Goal: Obtain resource: Download file/media

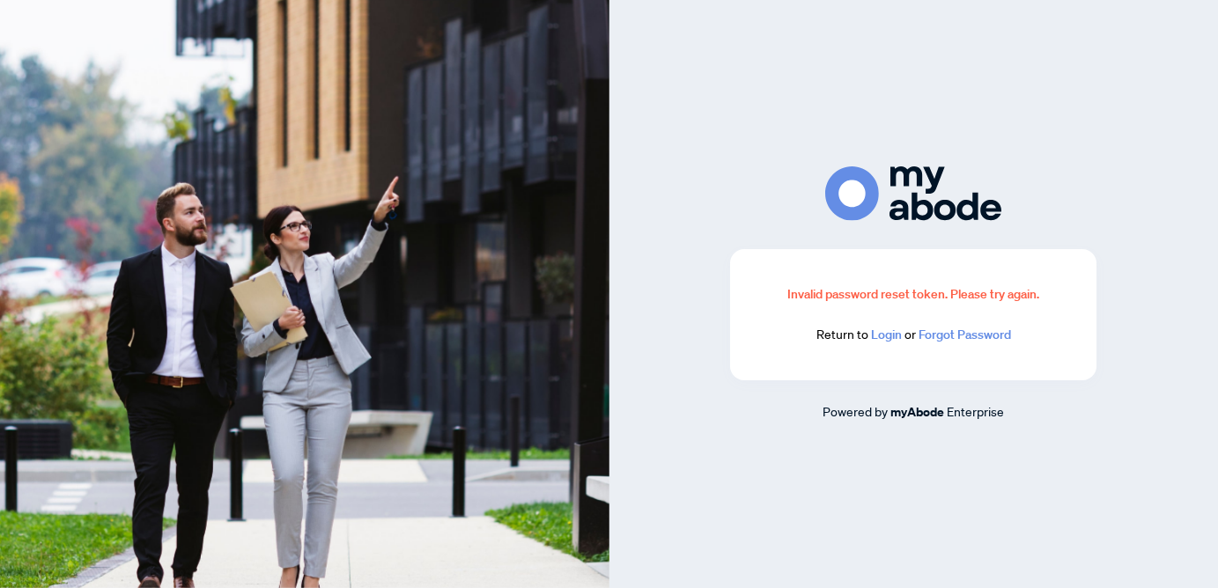
click at [889, 337] on link "Login" at bounding box center [886, 335] width 31 height 16
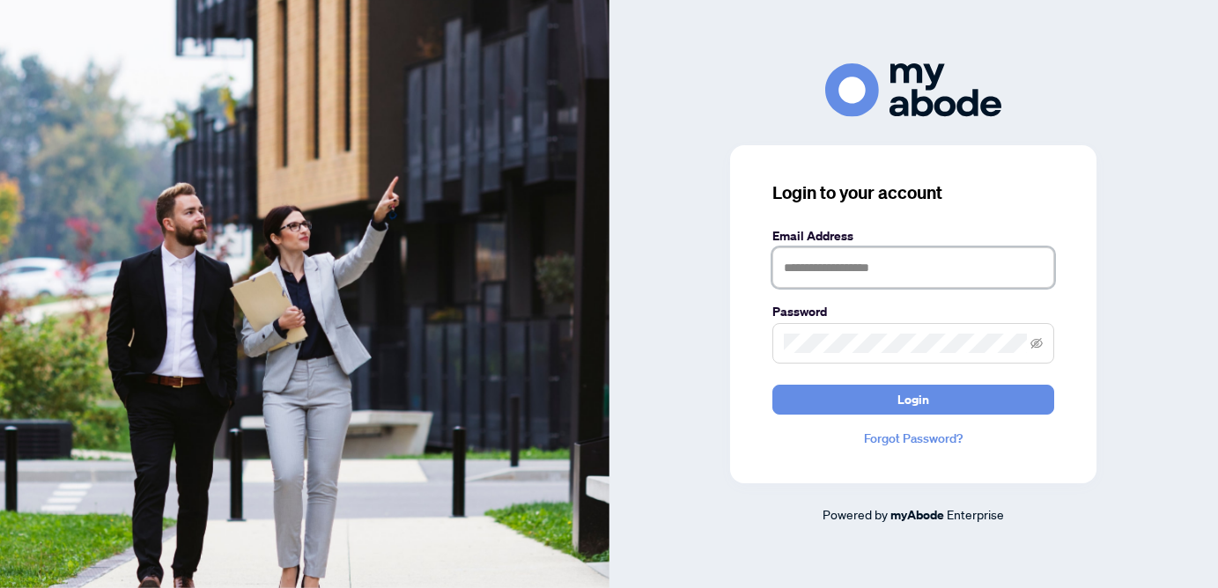
type input "**********"
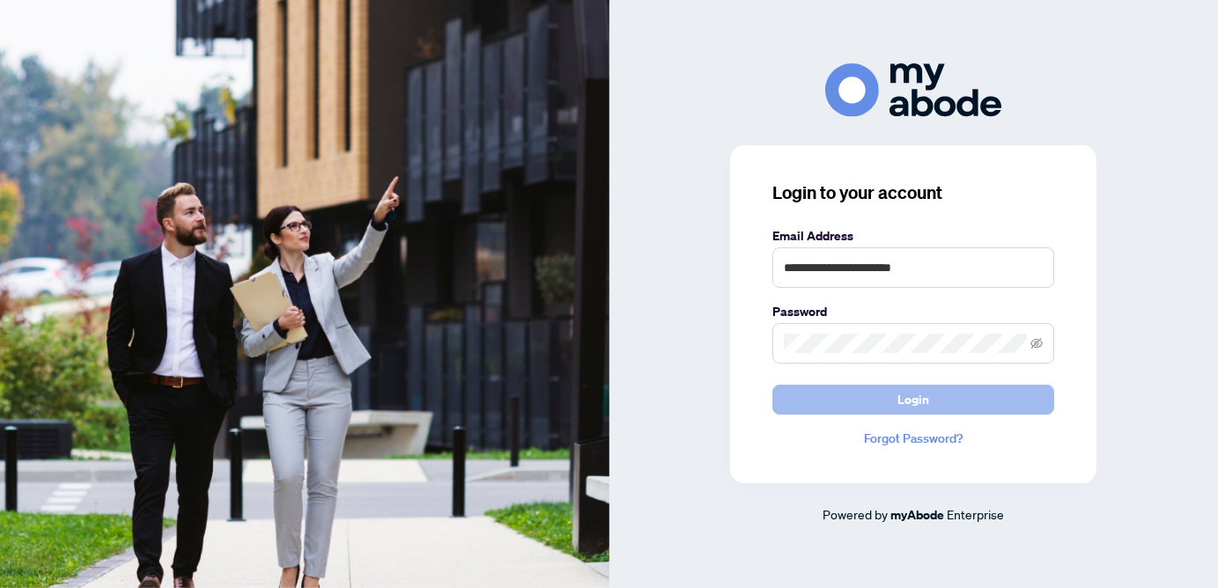
click at [847, 395] on button "Login" at bounding box center [913, 400] width 282 height 30
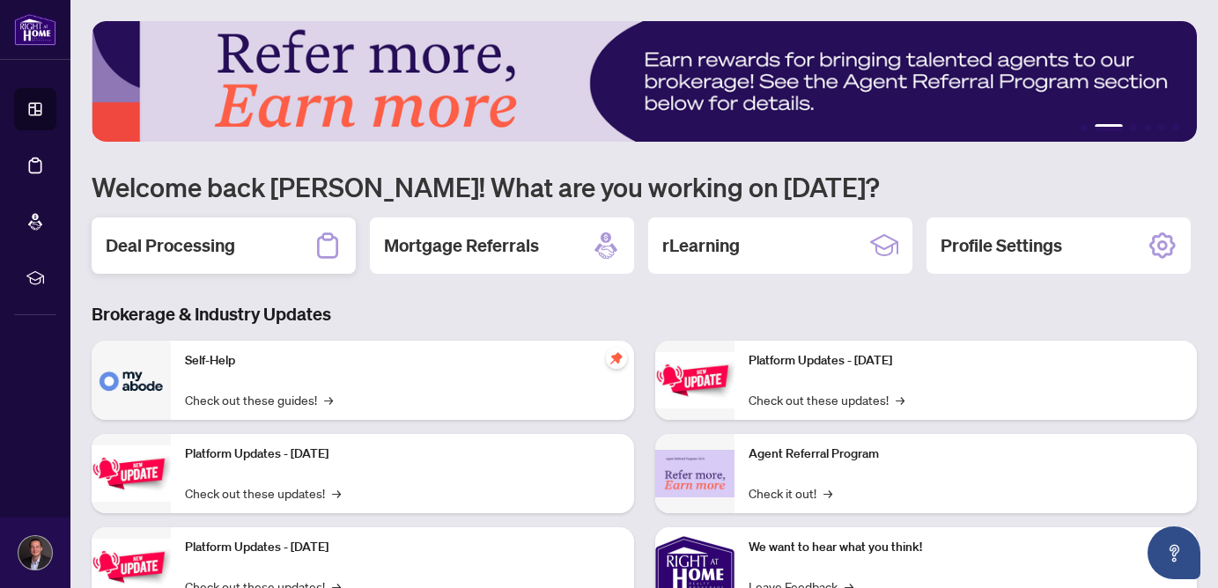
click at [298, 237] on div "Deal Processing" at bounding box center [224, 246] width 264 height 56
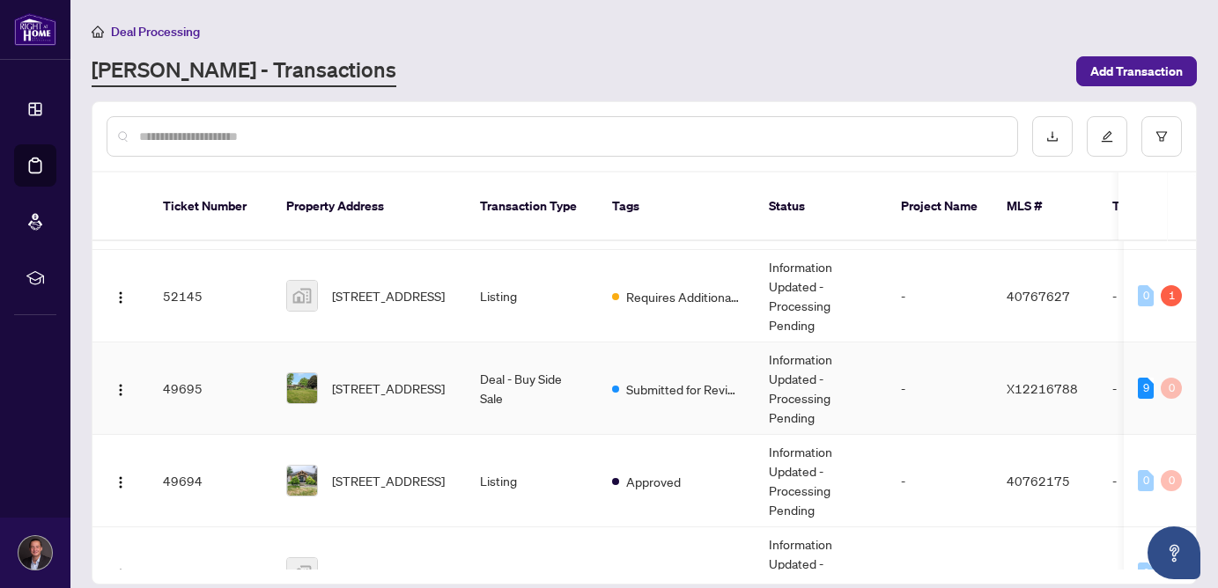
scroll to position [343, 0]
click at [382, 396] on span "[STREET_ADDRESS]" at bounding box center [388, 387] width 113 height 19
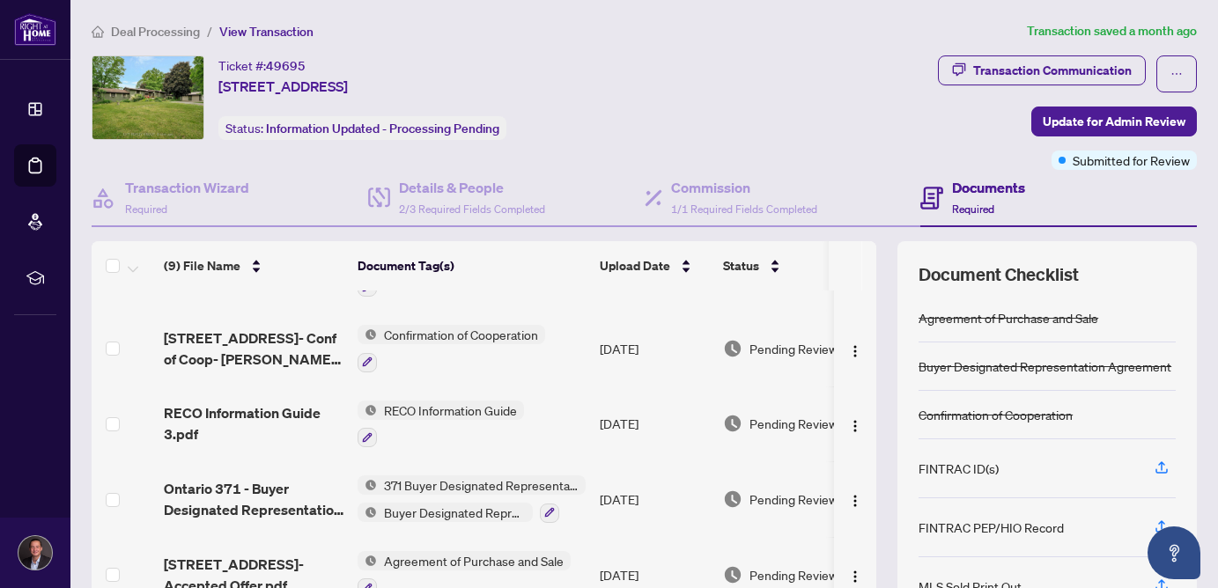
scroll to position [359, 0]
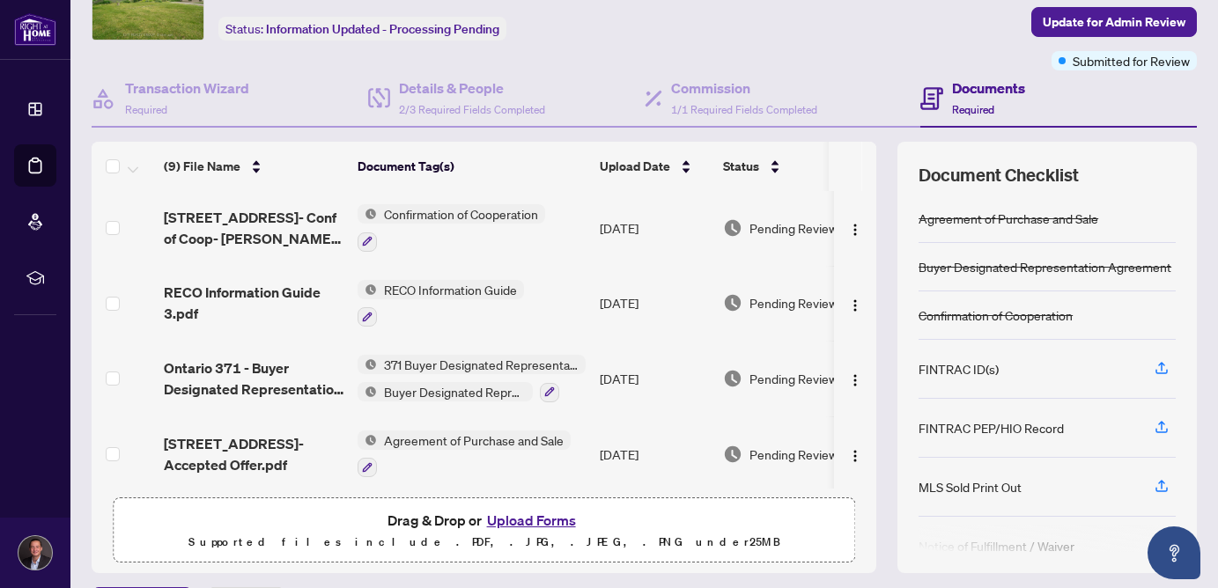
click at [248, 437] on span "[STREET_ADDRESS]- Accepted Offer.pdf" at bounding box center [254, 454] width 180 height 42
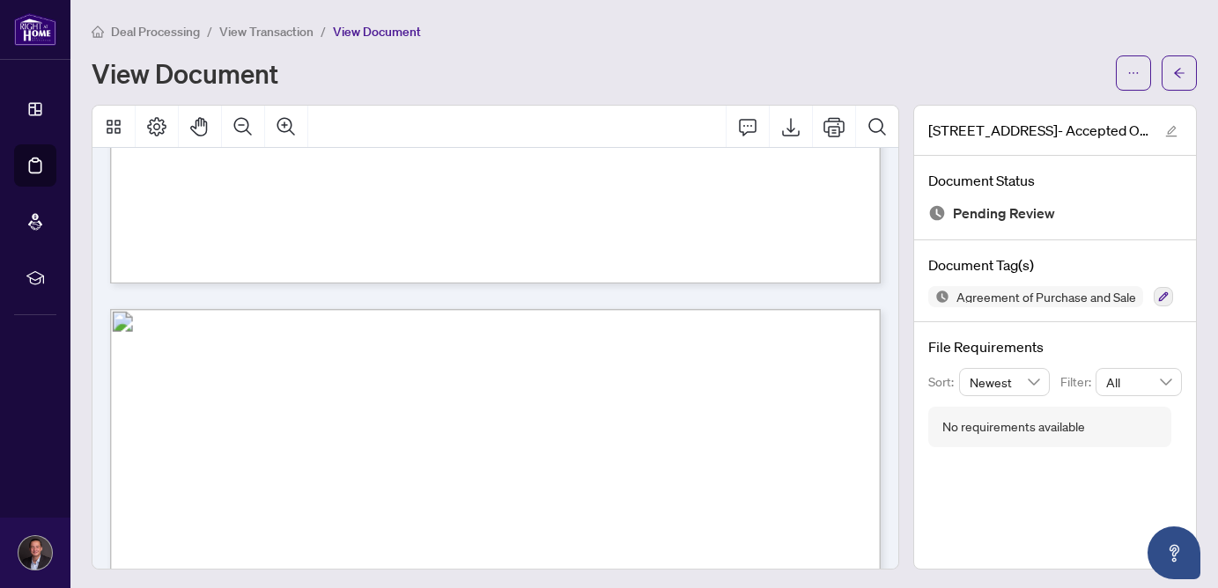
scroll to position [3304, 0]
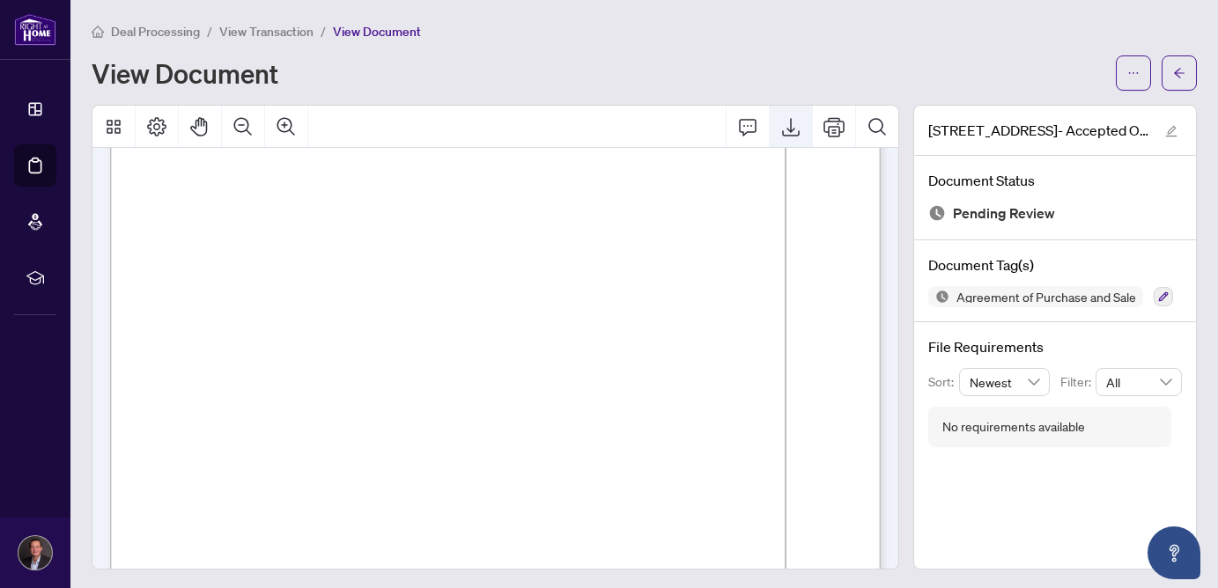
click at [803, 128] on button "Export" at bounding box center [791, 127] width 42 height 42
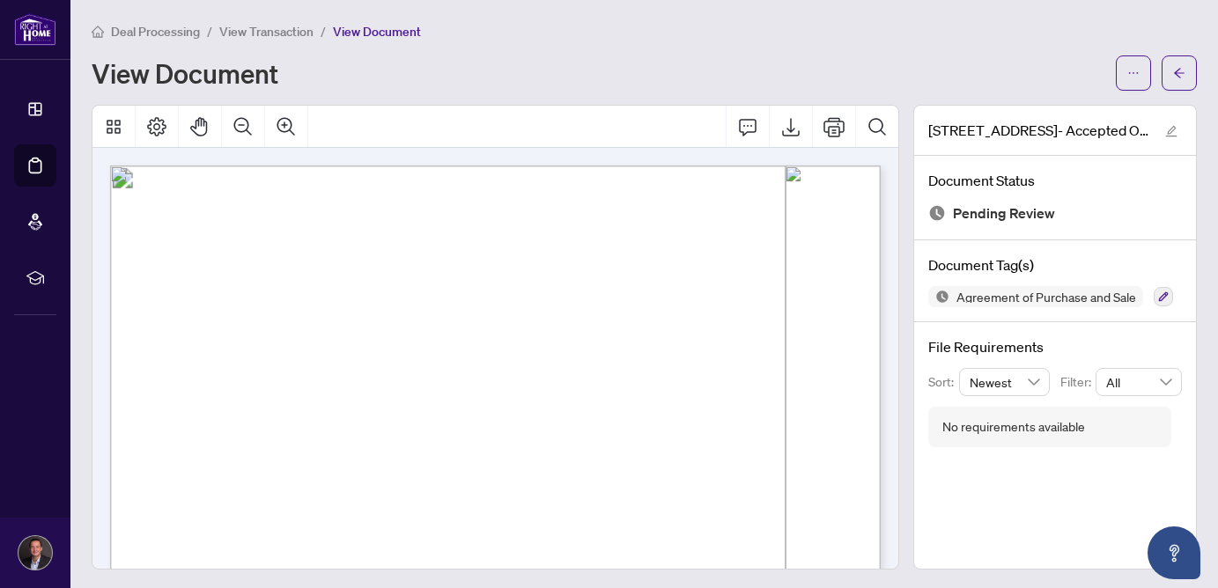
click at [309, 35] on span "View Transaction" at bounding box center [266, 32] width 94 height 16
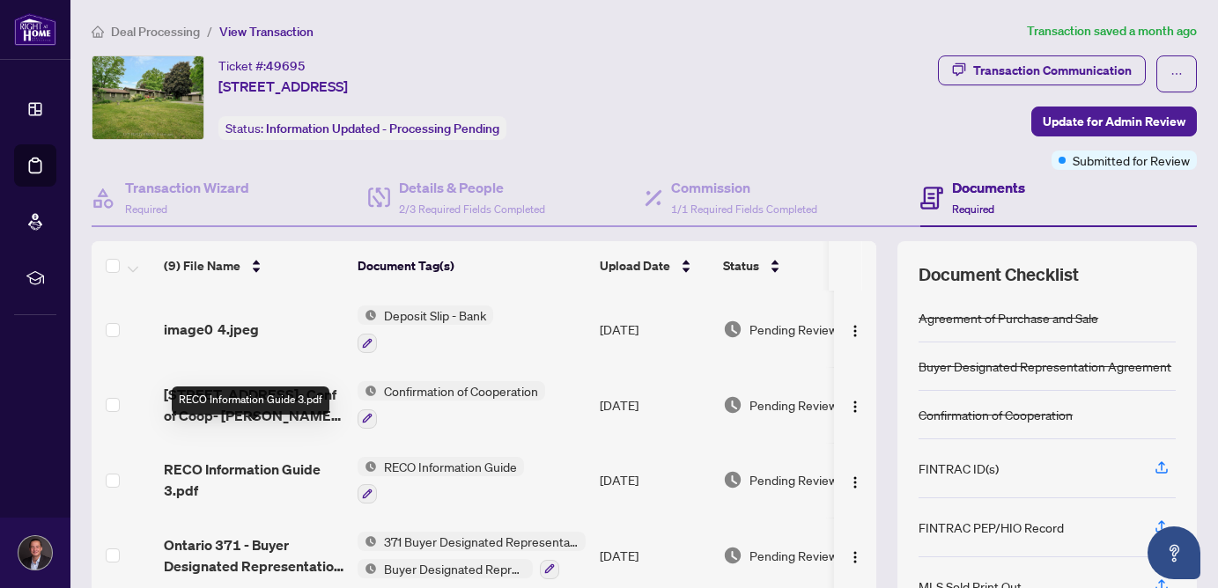
scroll to position [276, 0]
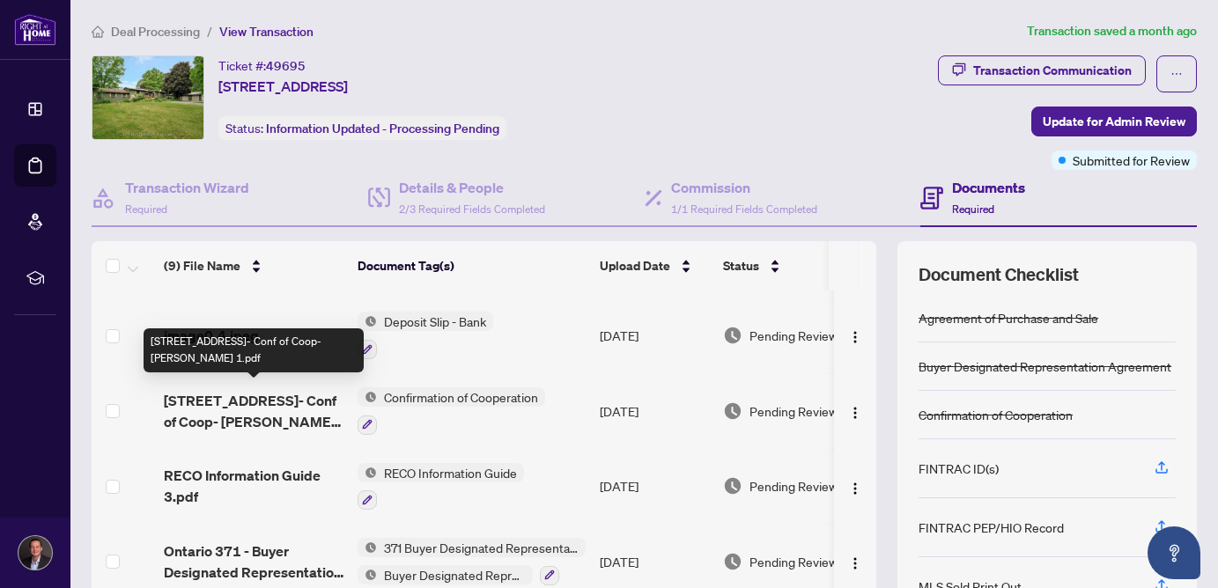
click at [269, 397] on span "[STREET_ADDRESS]- Conf of Coop- [PERSON_NAME] 1.pdf" at bounding box center [254, 411] width 180 height 42
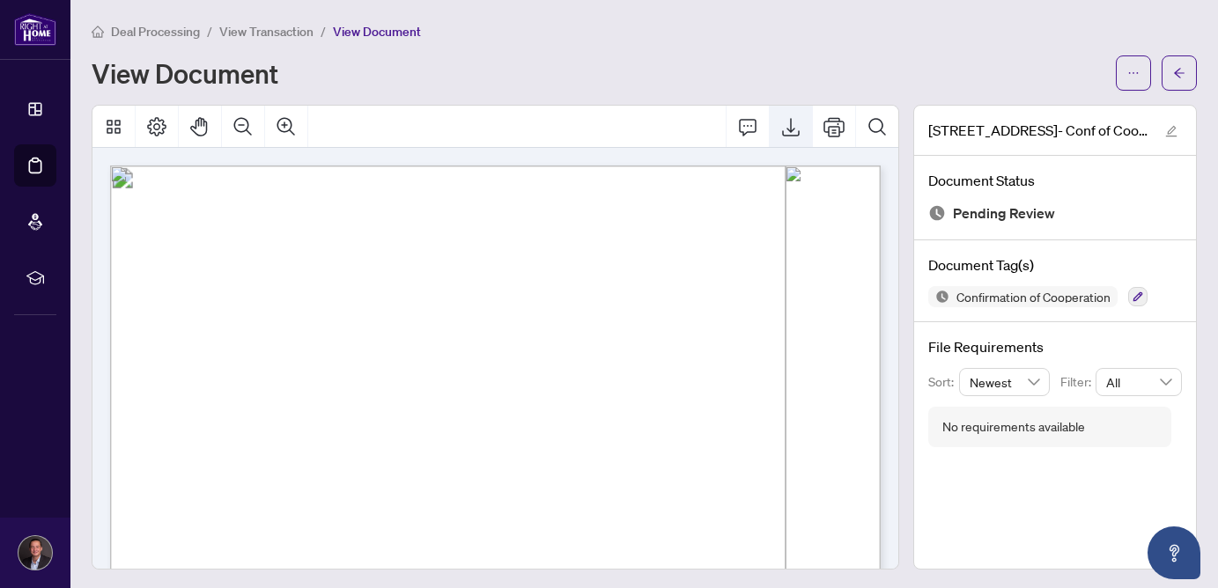
click at [791, 129] on icon "Export" at bounding box center [791, 127] width 18 height 18
click at [251, 39] on li "View Transaction" at bounding box center [266, 31] width 94 height 20
click at [251, 28] on span "View Transaction" at bounding box center [266, 32] width 94 height 16
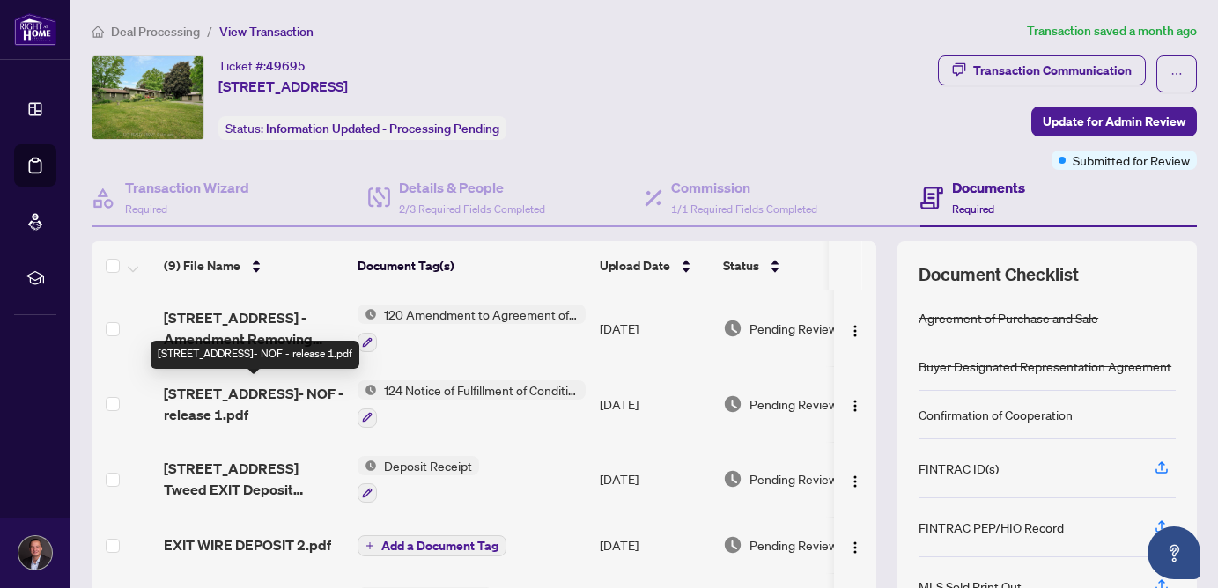
click at [262, 388] on span "[STREET_ADDRESS]- NOF - release 1.pdf" at bounding box center [254, 404] width 180 height 42
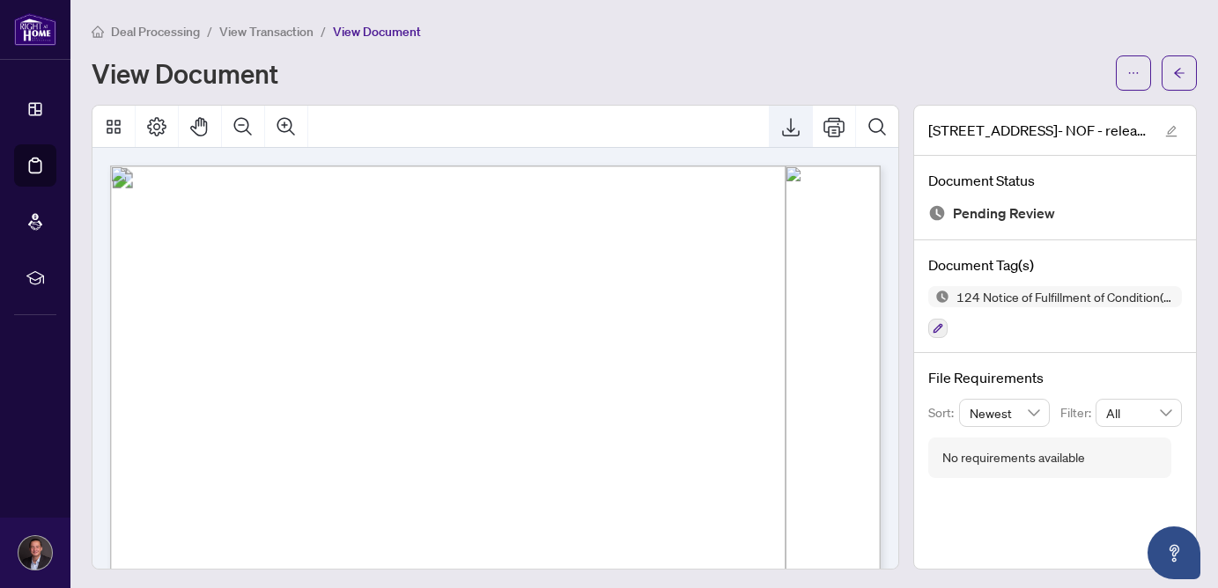
click at [792, 126] on icon "Export" at bounding box center [790, 126] width 21 height 21
click at [298, 25] on span "View Transaction" at bounding box center [266, 32] width 94 height 16
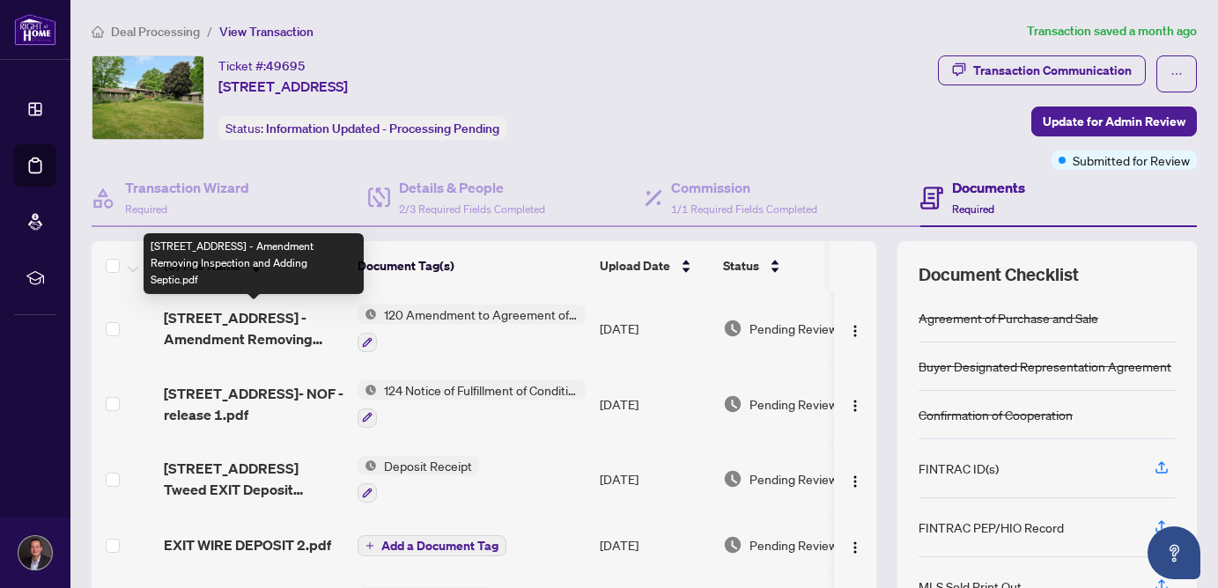
click at [235, 322] on span "[STREET_ADDRESS] - Amendment Removing Inspection and Adding Septic.pdf" at bounding box center [254, 328] width 180 height 42
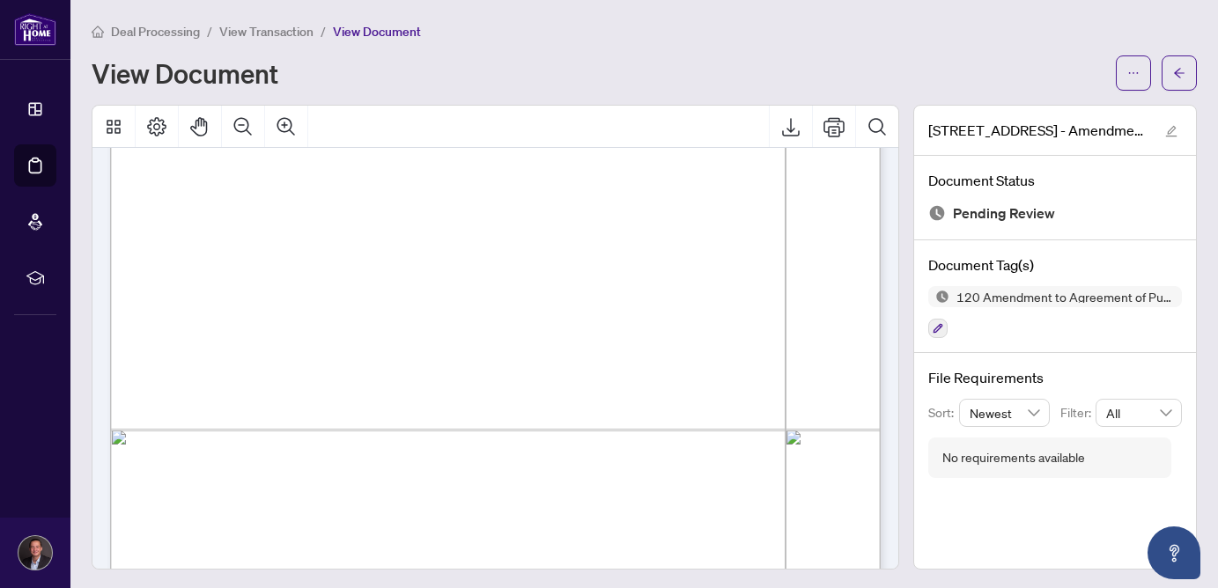
scroll to position [1432, 0]
click at [791, 140] on button "Export" at bounding box center [791, 127] width 42 height 42
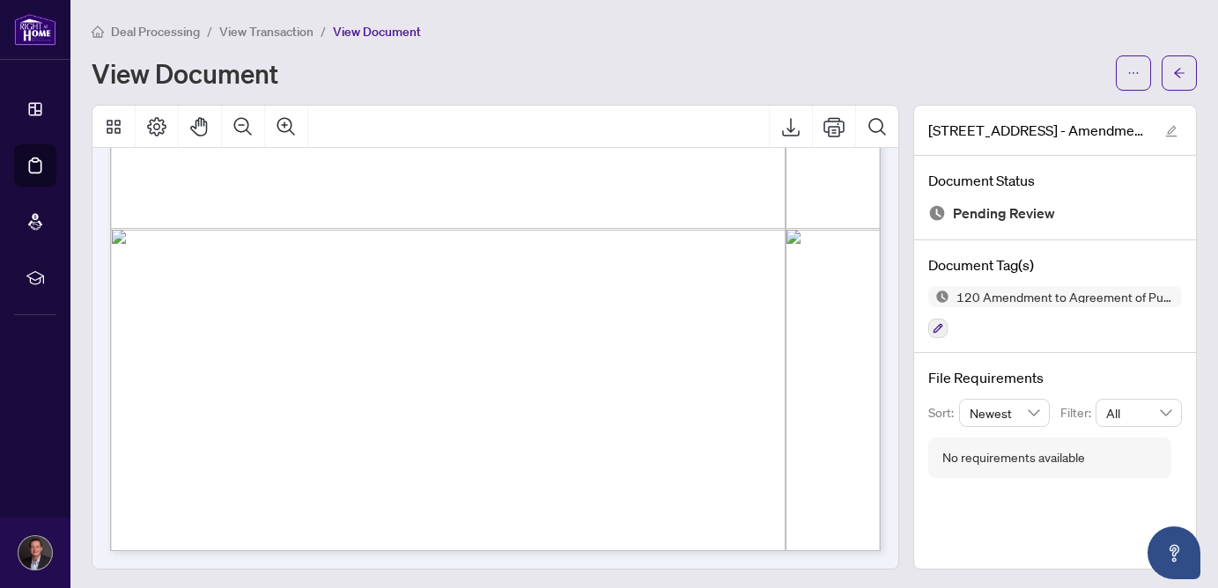
scroll to position [1633, 0]
click at [268, 29] on span "View Transaction" at bounding box center [266, 32] width 94 height 16
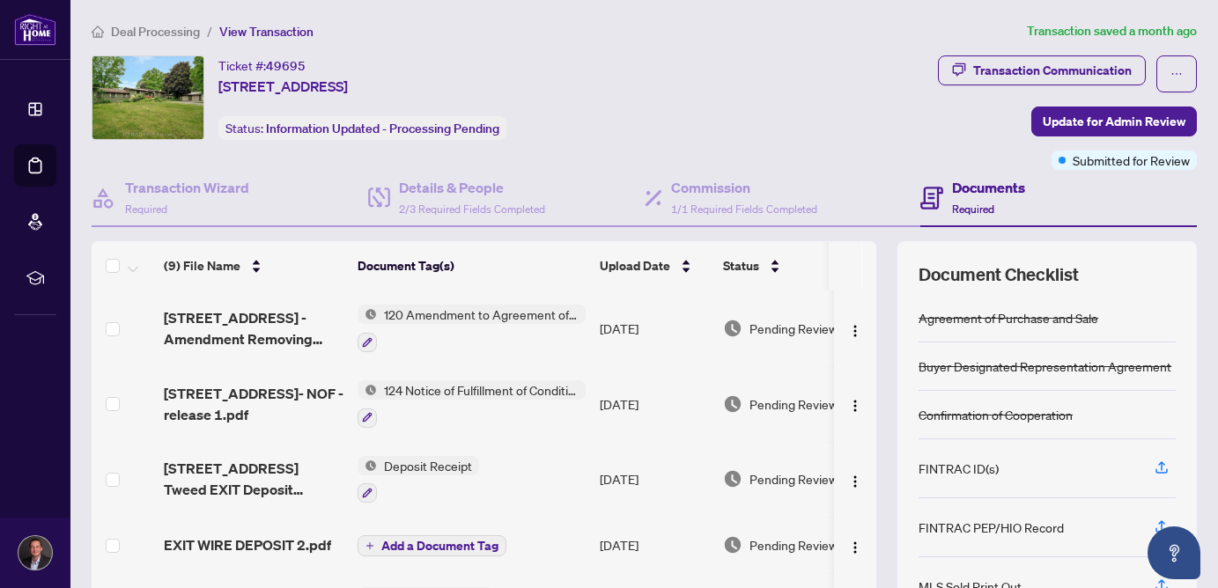
click at [175, 43] on div "Deal Processing / View Transaction Transaction saved a month ago Ticket #: 4969…" at bounding box center [644, 369] width 1119 height 696
click at [175, 33] on span "Deal Processing" at bounding box center [155, 32] width 89 height 16
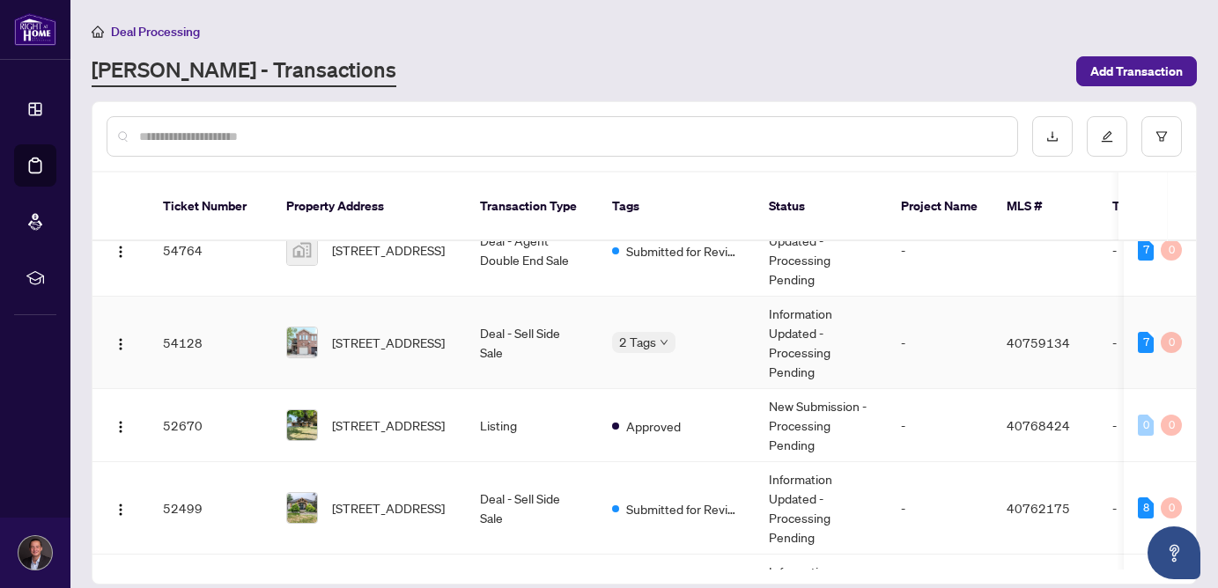
scroll to position [39, 0]
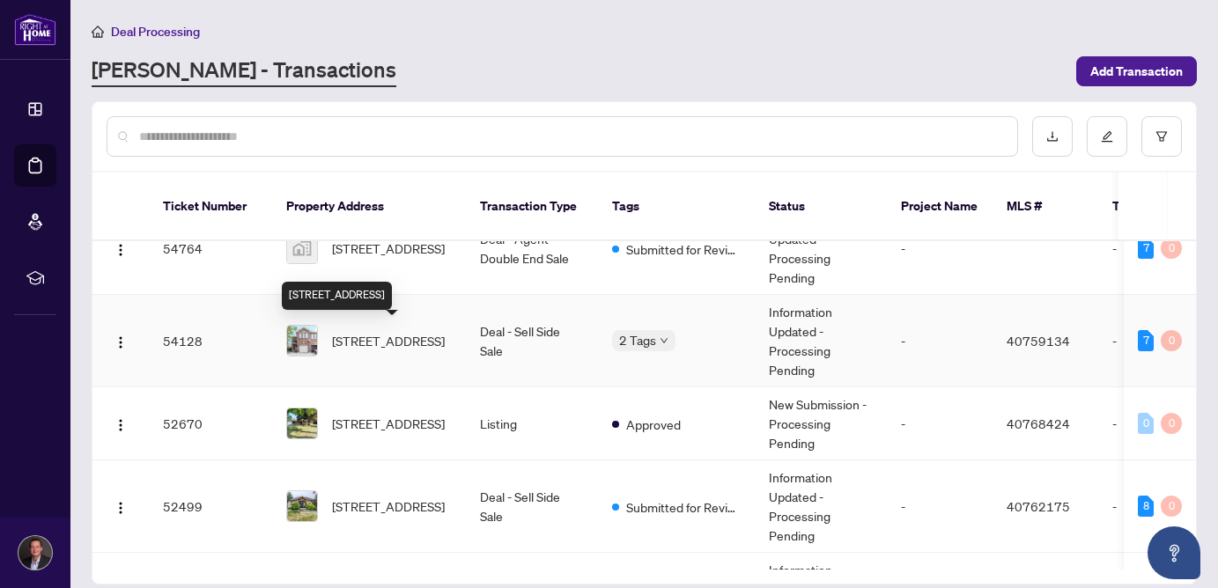
click at [373, 342] on span "[STREET_ADDRESS]" at bounding box center [388, 340] width 113 height 19
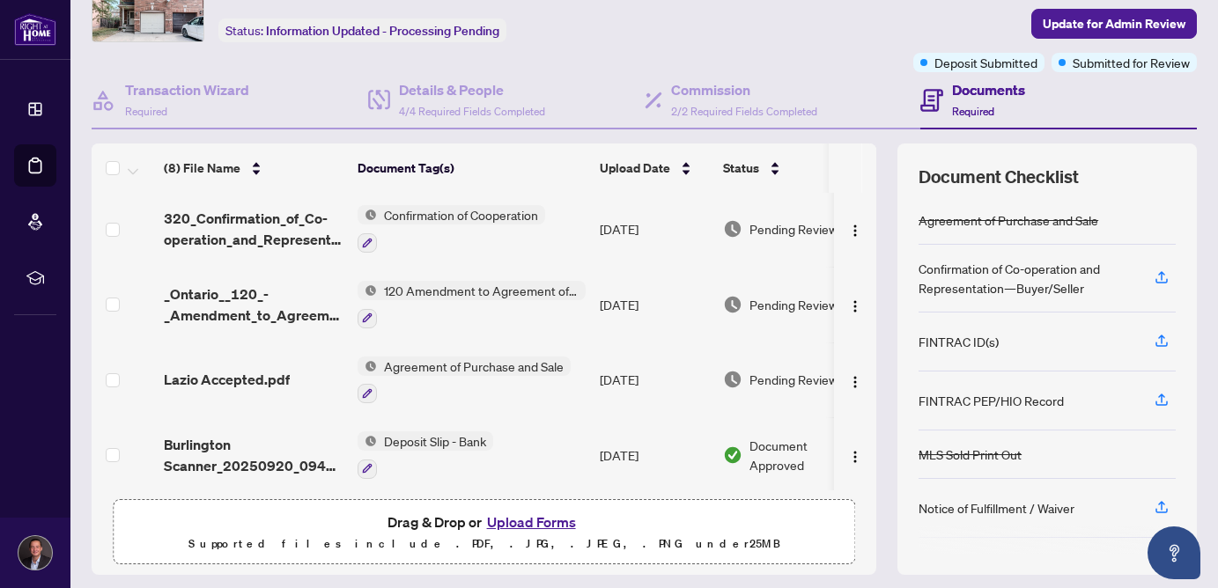
scroll to position [99, 0]
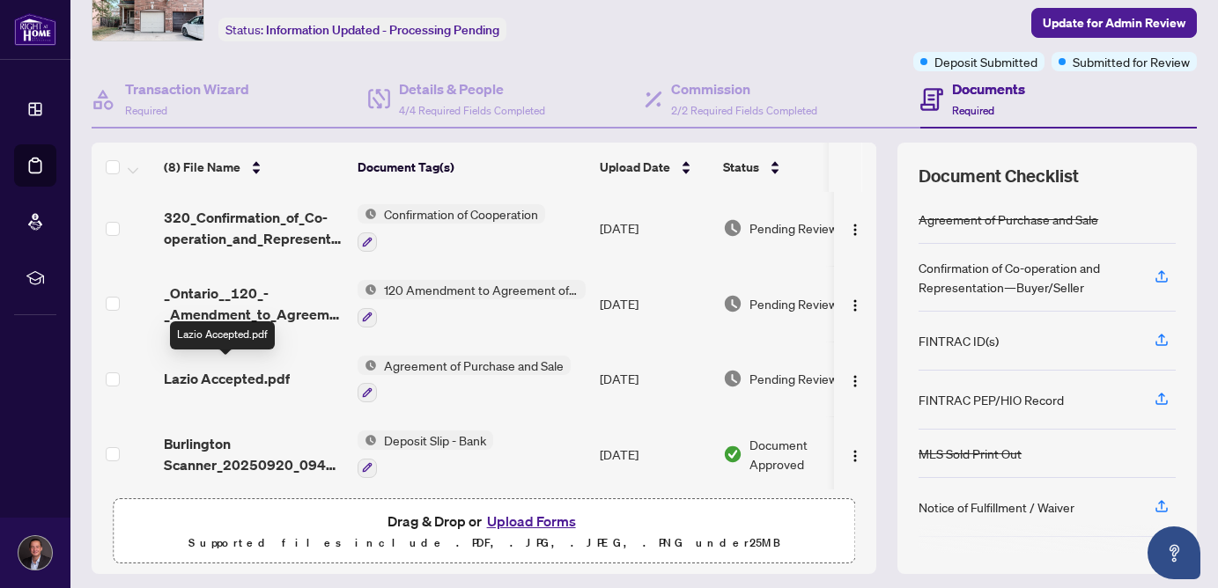
click at [236, 376] on span "Lazio Accepted.pdf" at bounding box center [227, 378] width 126 height 21
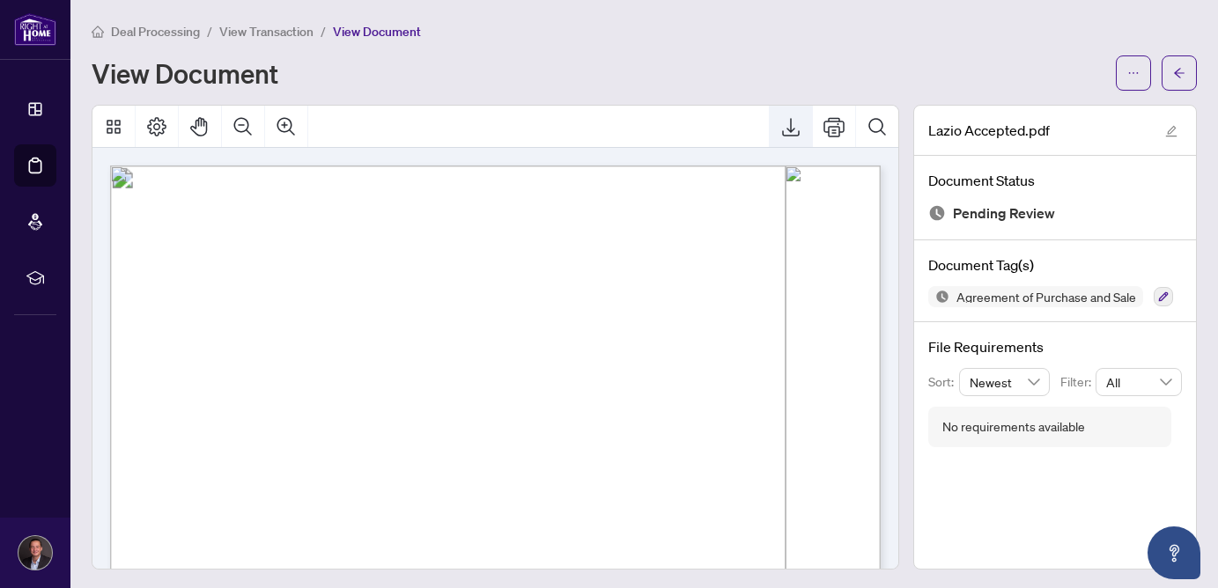
click at [786, 122] on icon "Export" at bounding box center [790, 126] width 21 height 21
click at [302, 32] on span "View Transaction" at bounding box center [266, 32] width 94 height 16
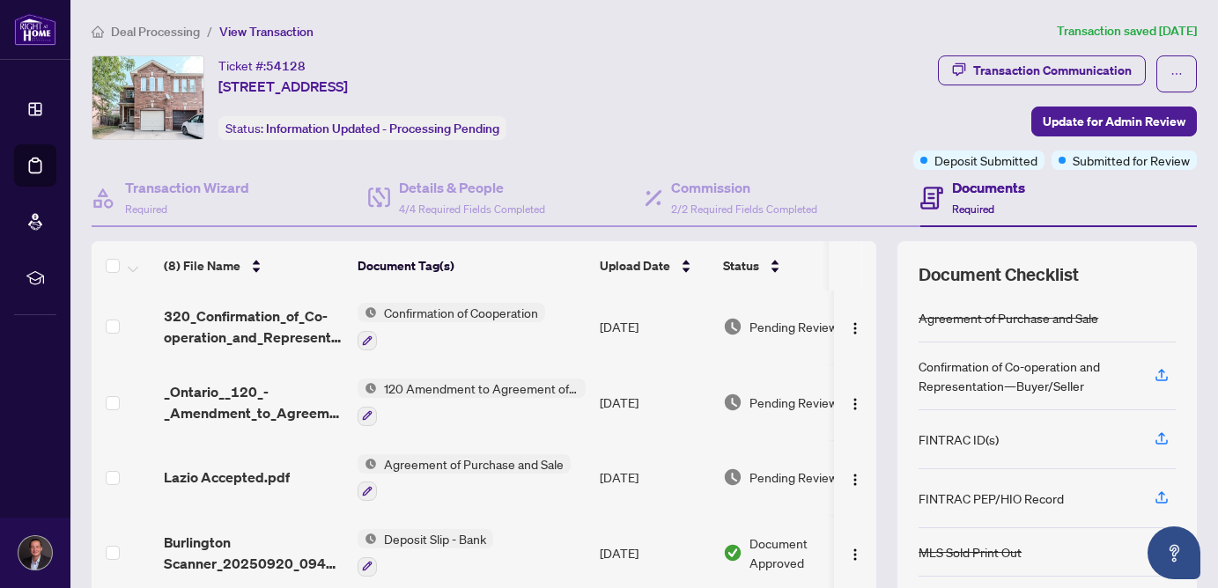
scroll to position [284, 0]
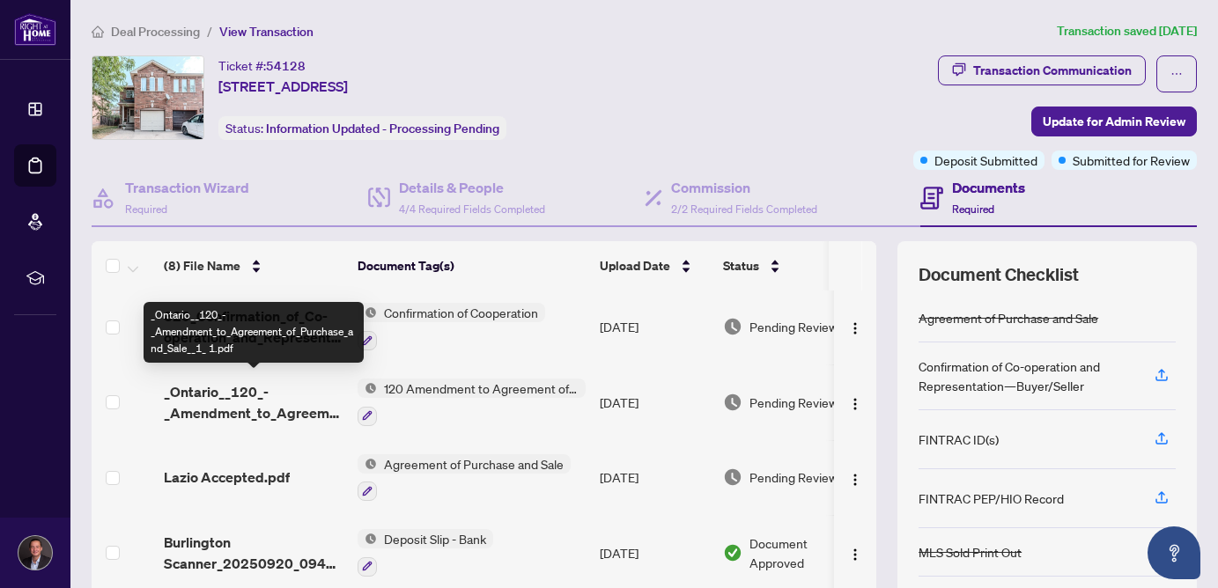
click at [277, 401] on span "_Ontario__120_-_Amendment_to_Agreement_of_Purchase_and_Sale__1_ 1.pdf" at bounding box center [254, 402] width 180 height 42
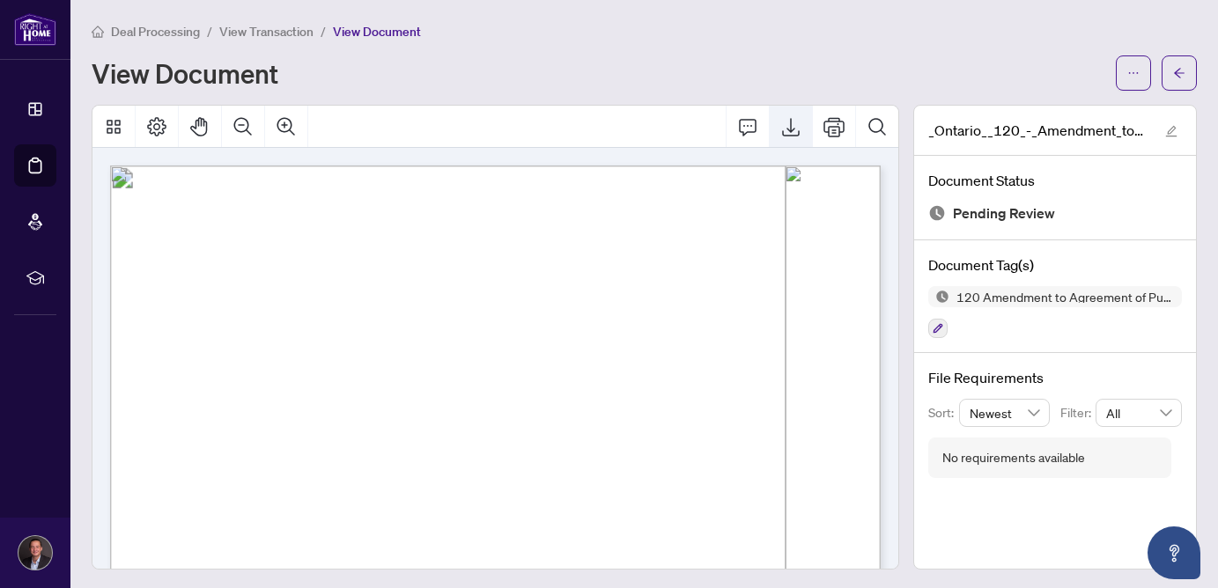
click at [789, 120] on icon "Export" at bounding box center [790, 126] width 21 height 21
click at [281, 26] on span "View Transaction" at bounding box center [266, 32] width 94 height 16
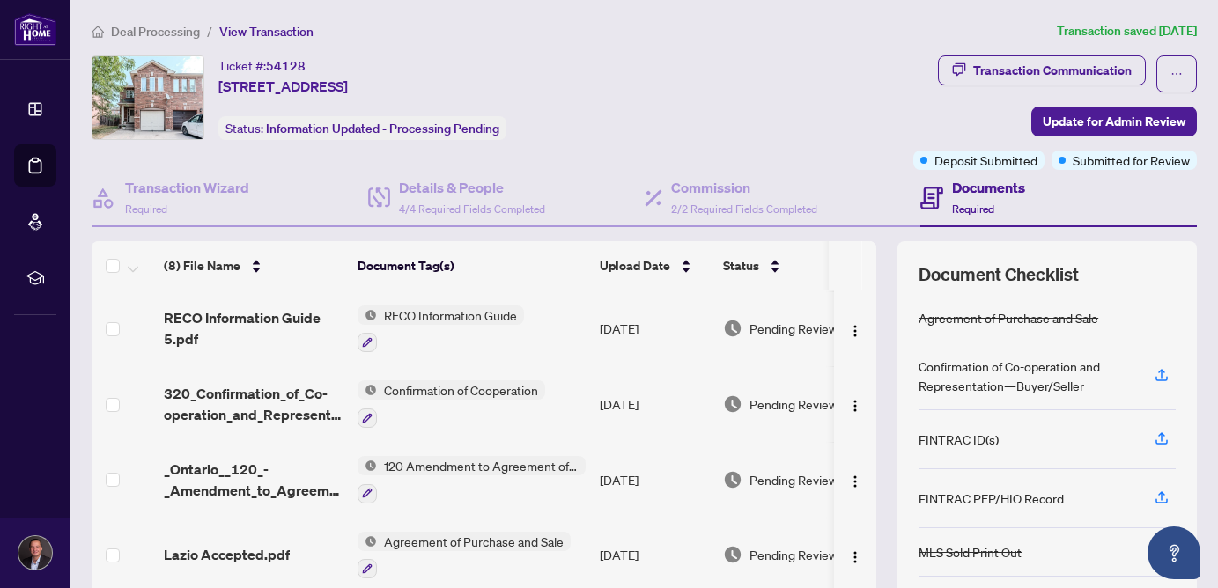
scroll to position [202, 0]
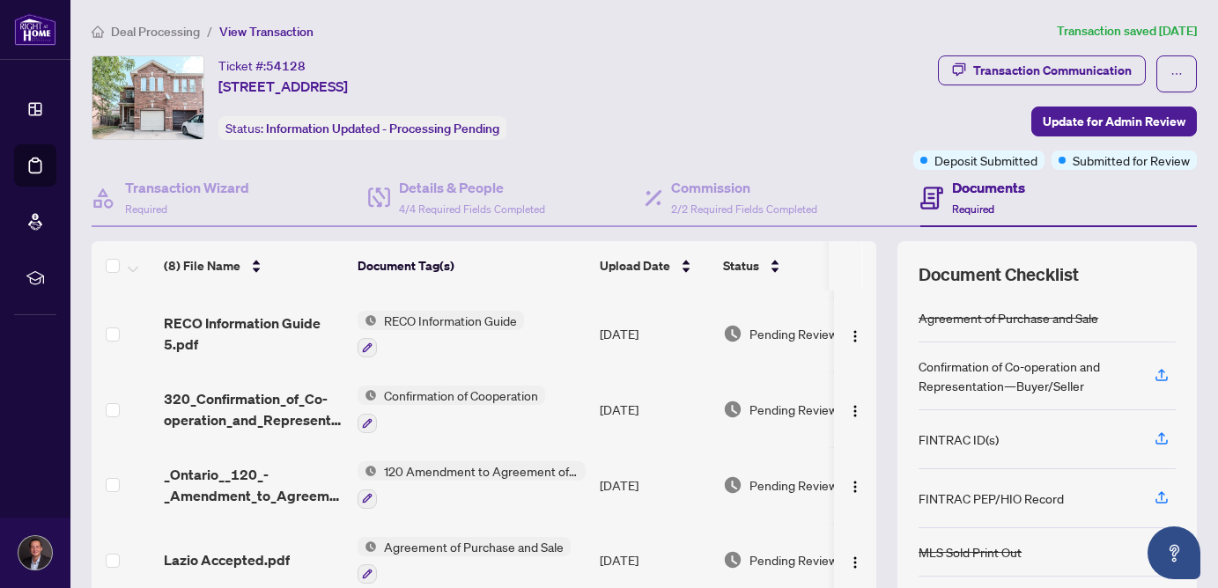
click at [288, 406] on span "320_Confirmation_of_Co-operation_and_Representation_-_Buyer_Seller_-_PropTx-[PE…" at bounding box center [254, 409] width 180 height 42
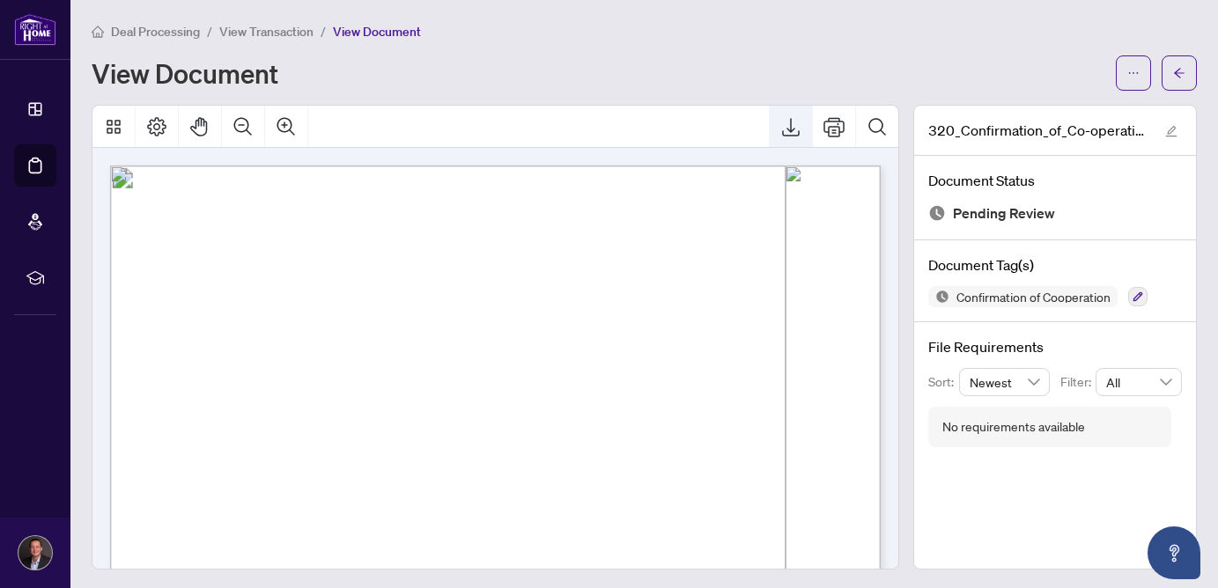
click at [800, 121] on icon "Export" at bounding box center [790, 126] width 21 height 21
click at [251, 31] on span "View Transaction" at bounding box center [266, 32] width 94 height 16
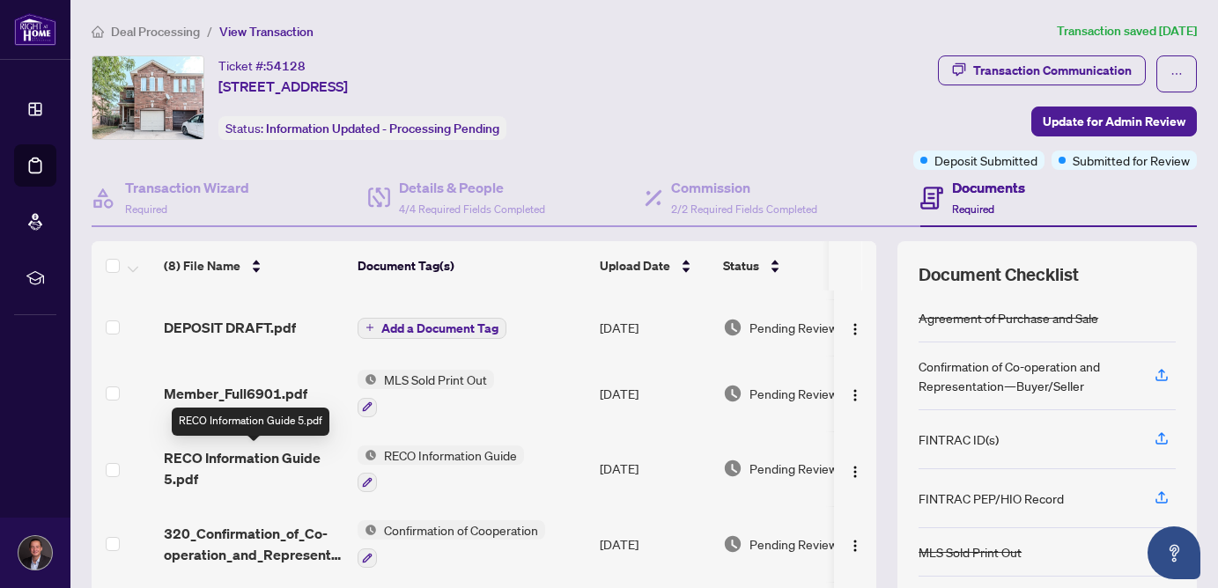
scroll to position [63, 0]
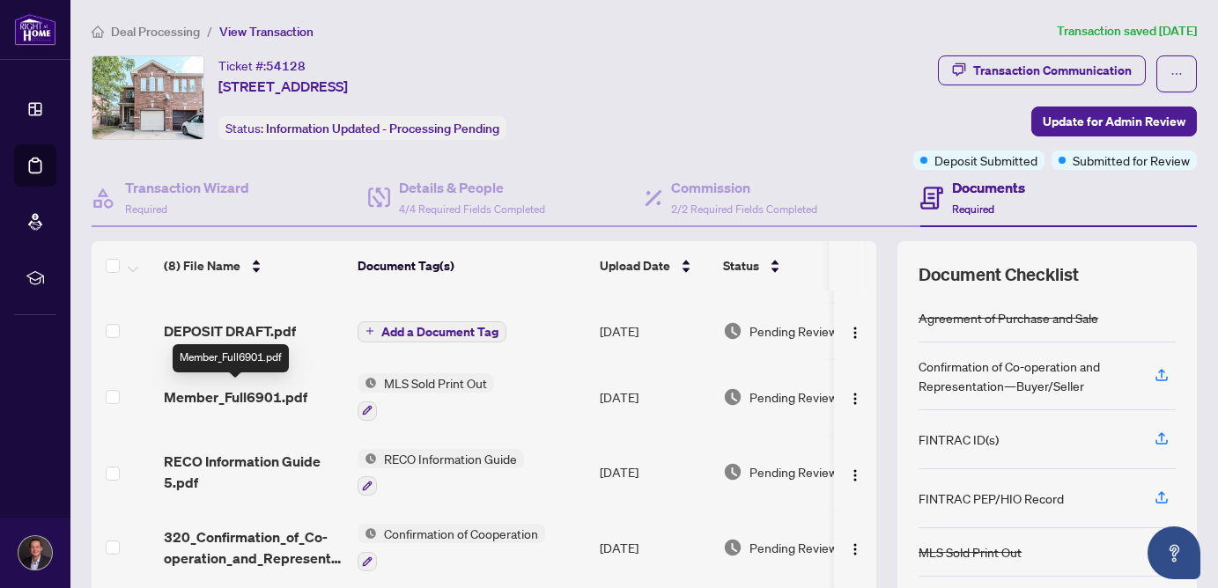
click at [294, 395] on span "Member_Full6901.pdf" at bounding box center [236, 397] width 144 height 21
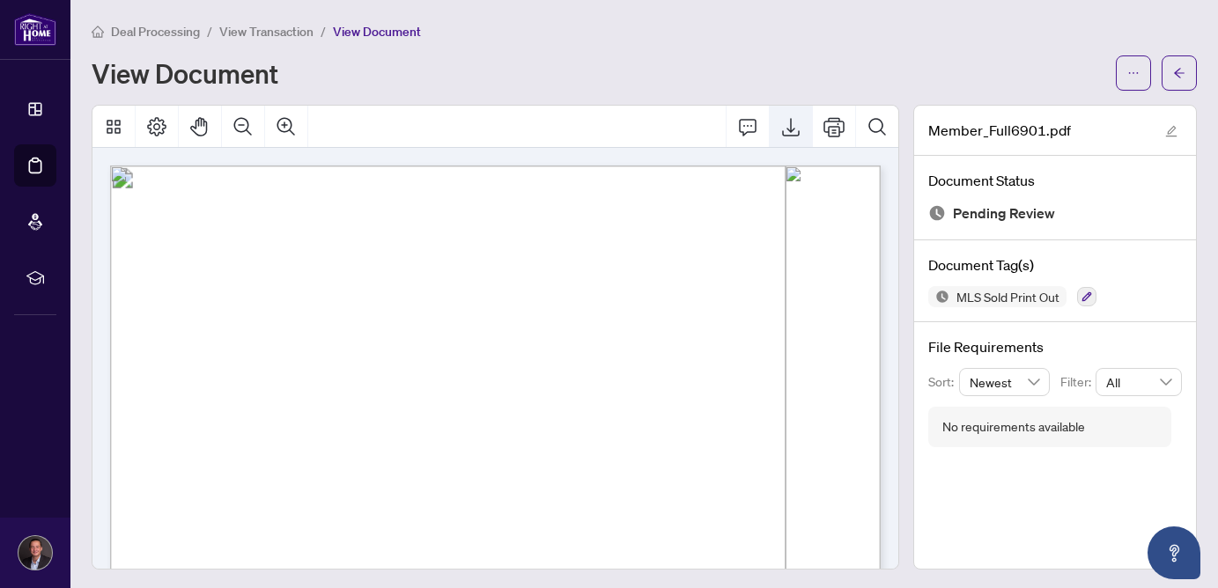
click at [789, 133] on icon "Export" at bounding box center [790, 126] width 21 height 21
click at [265, 29] on span "View Transaction" at bounding box center [266, 32] width 94 height 16
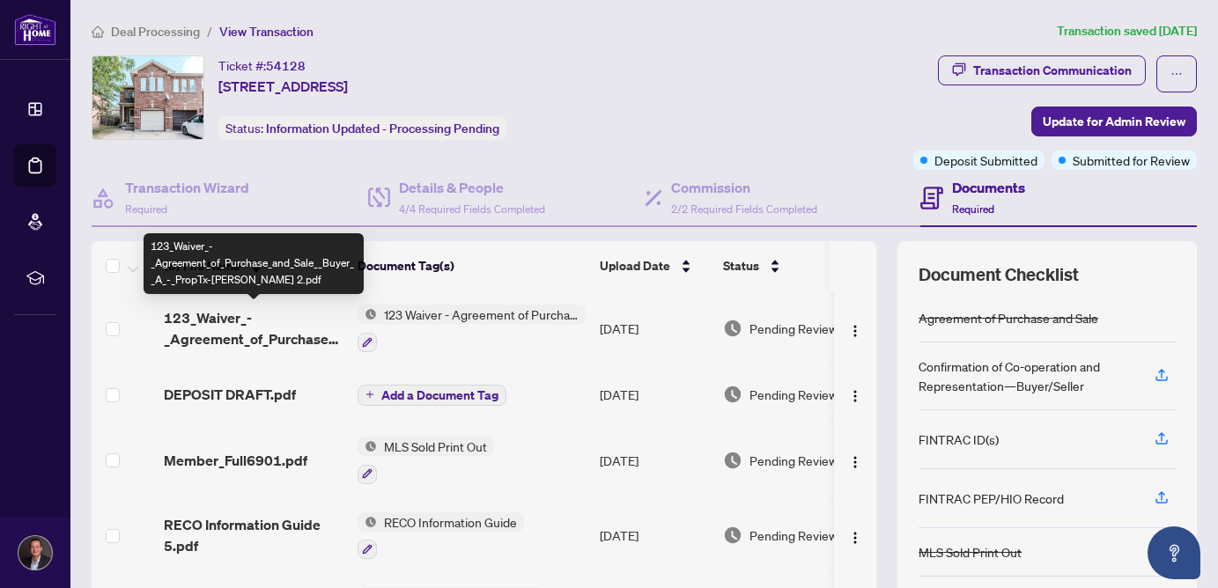
click at [261, 319] on span "123_Waiver_-_Agreement_of_Purchase_and_Sale__Buyer__A_-_PropTx-[PERSON_NAME] 2.…" at bounding box center [254, 328] width 180 height 42
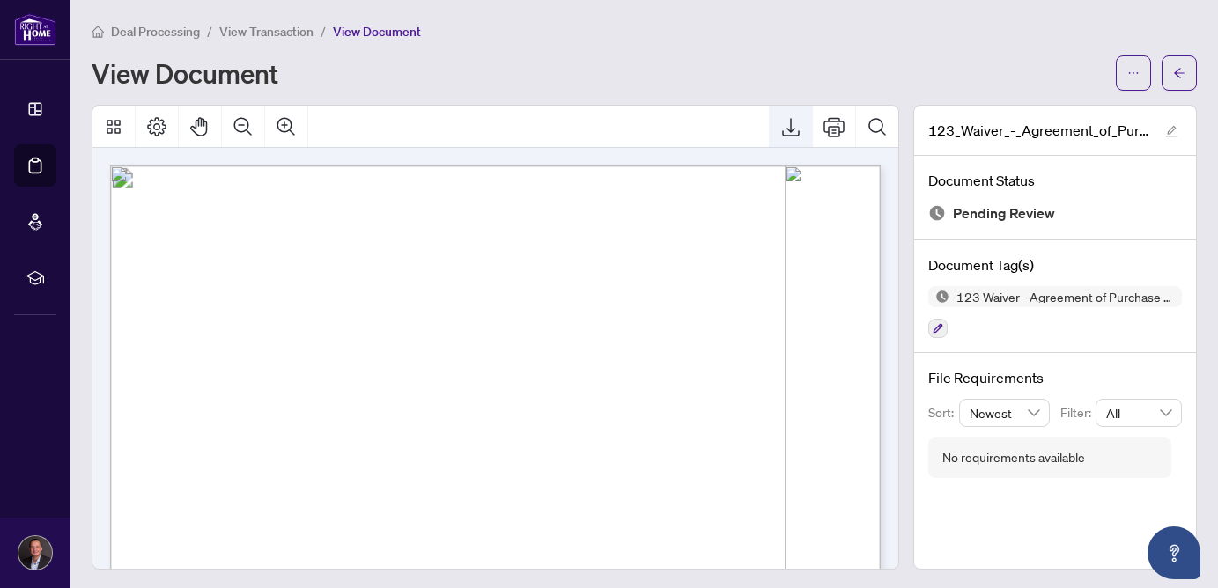
click at [797, 136] on button "Export" at bounding box center [791, 127] width 42 height 42
